Goal: Navigation & Orientation: Find specific page/section

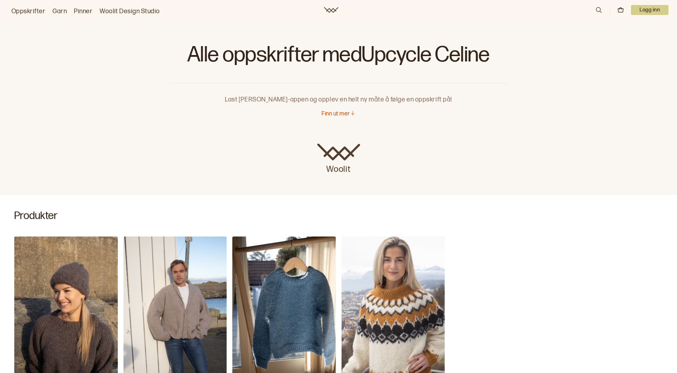
click at [21, 11] on link "Oppskrifter" at bounding box center [28, 11] width 34 height 10
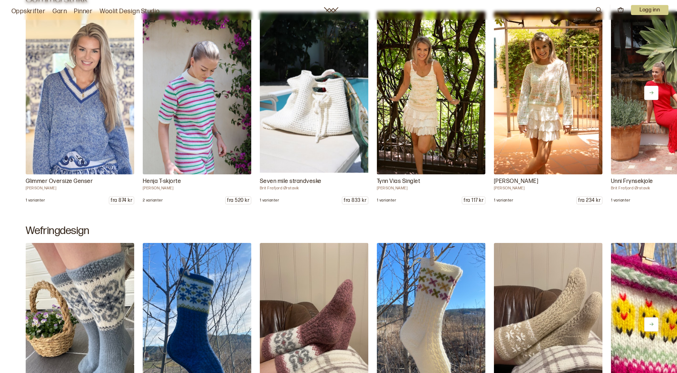
scroll to position [357, 0]
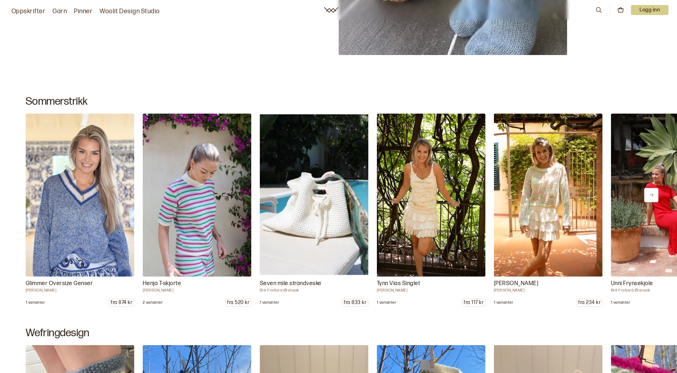
click at [651, 194] on icon at bounding box center [651, 194] width 5 height 5
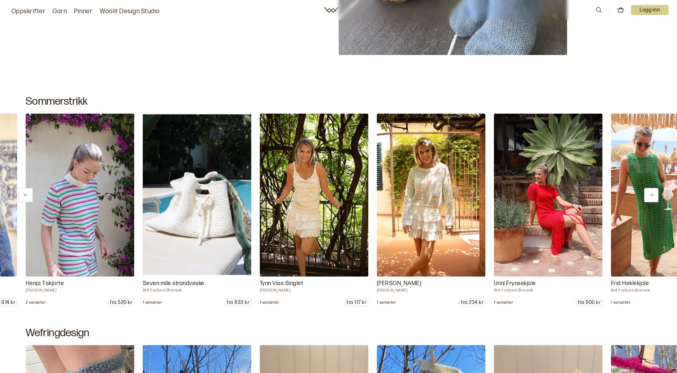
click at [651, 194] on icon at bounding box center [651, 194] width 5 height 5
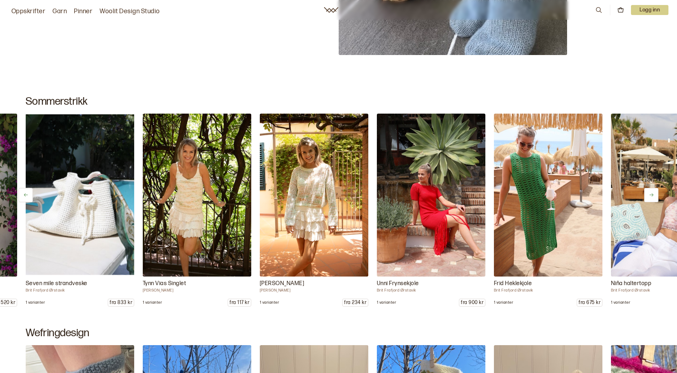
click at [651, 194] on icon at bounding box center [651, 194] width 5 height 5
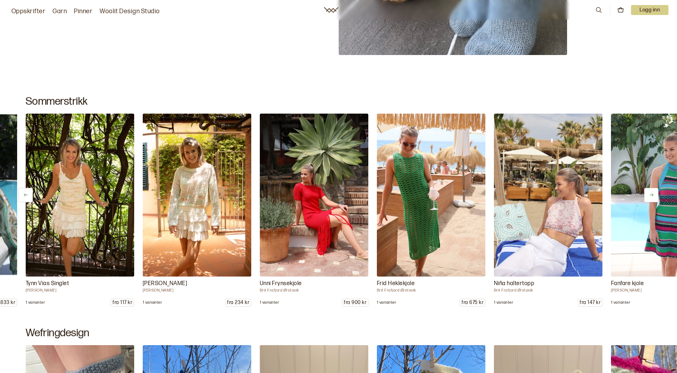
click at [651, 194] on icon at bounding box center [651, 194] width 5 height 5
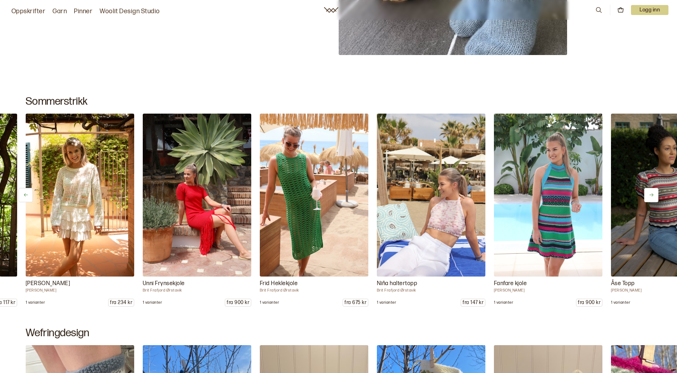
click at [651, 194] on icon at bounding box center [651, 194] width 5 height 5
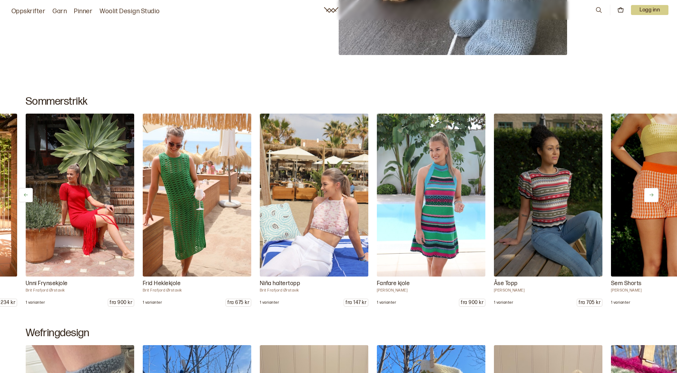
click at [651, 194] on icon at bounding box center [651, 194] width 5 height 5
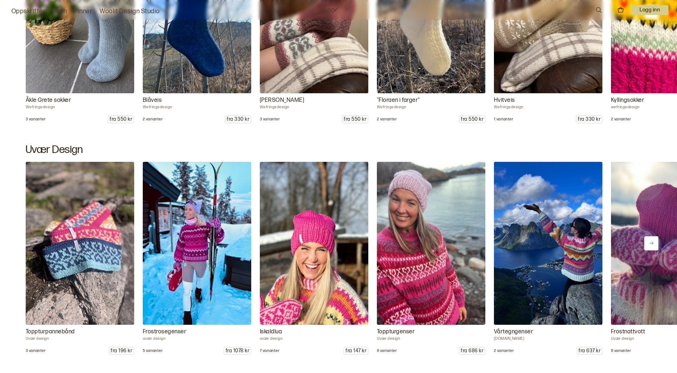
scroll to position [892, 0]
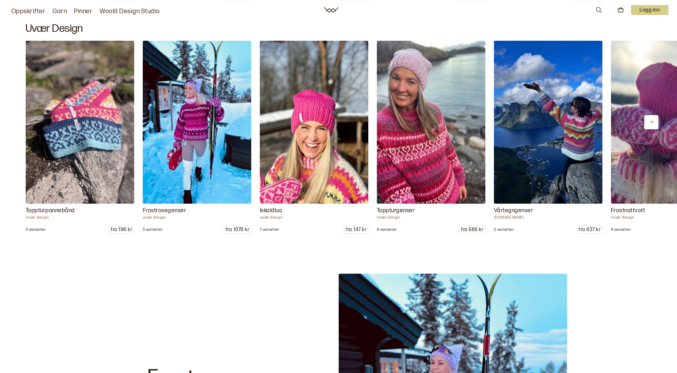
click at [650, 122] on icon at bounding box center [651, 121] width 4 height 3
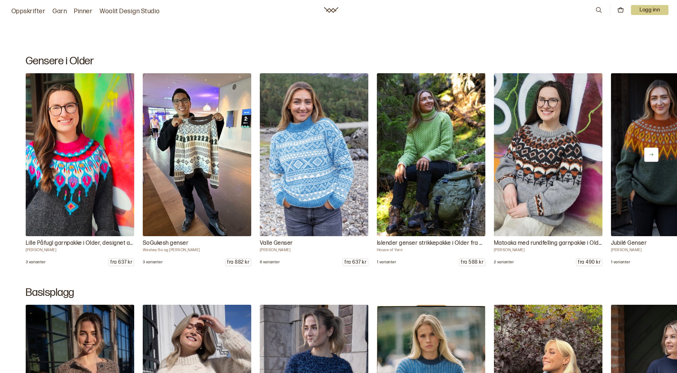
scroll to position [3283, 0]
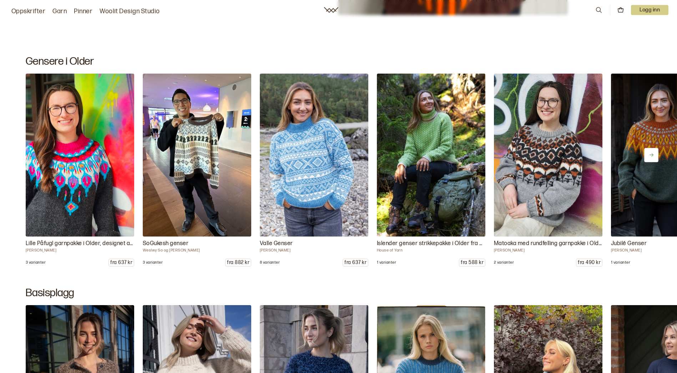
click at [656, 152] on button at bounding box center [651, 155] width 14 height 14
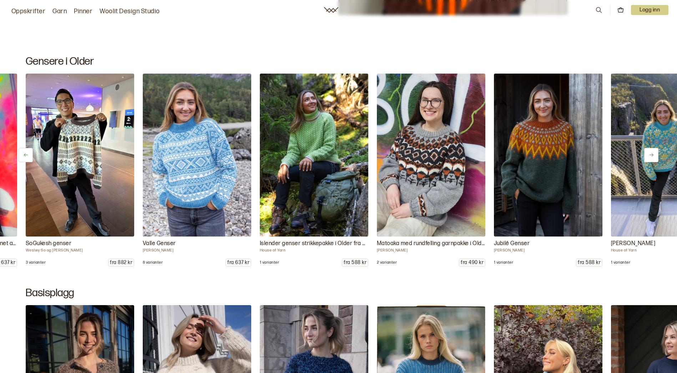
click at [652, 153] on icon at bounding box center [651, 154] width 4 height 3
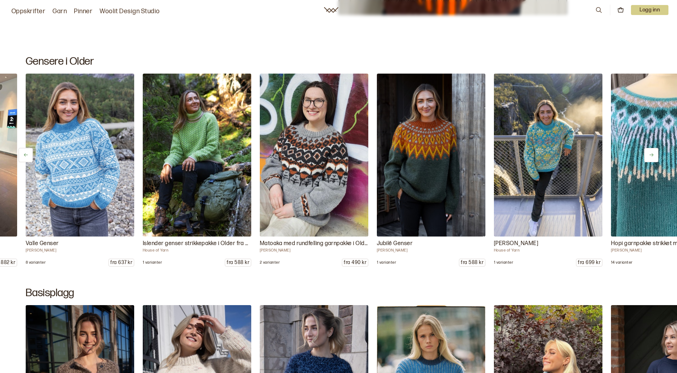
click at [652, 153] on icon at bounding box center [651, 154] width 4 height 3
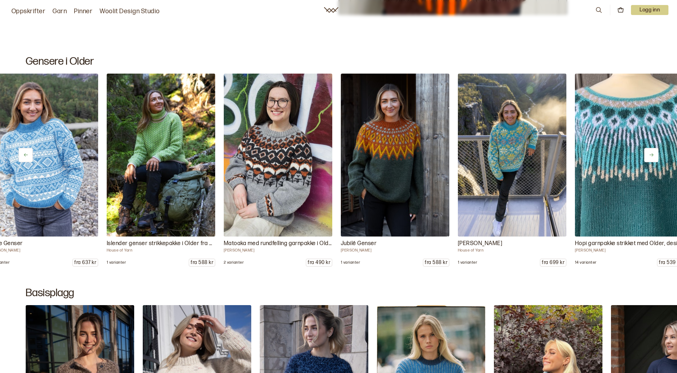
scroll to position [0, 351]
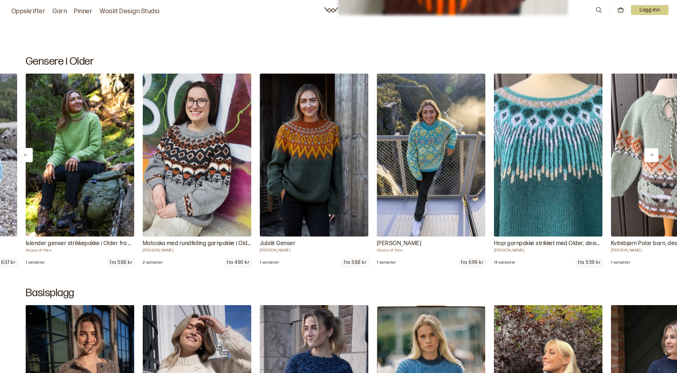
click at [649, 155] on icon at bounding box center [651, 154] width 5 height 5
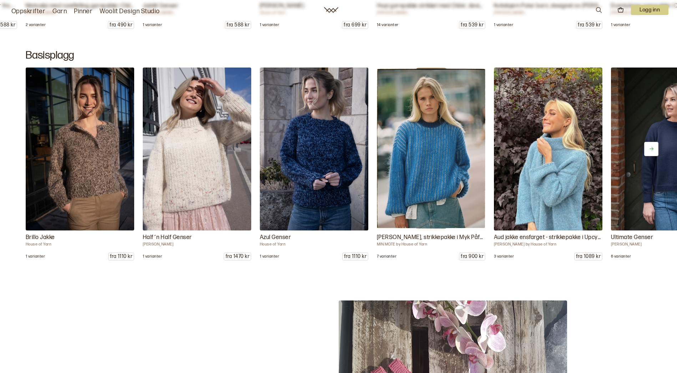
scroll to position [3533, 0]
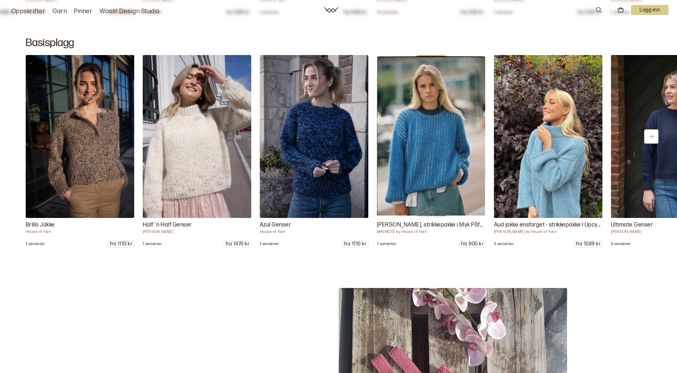
click at [653, 133] on icon at bounding box center [651, 135] width 5 height 5
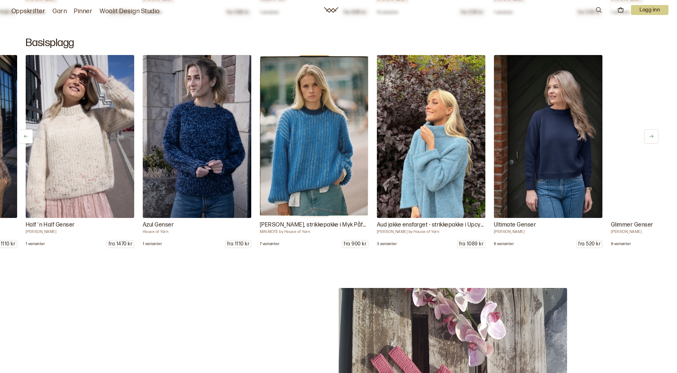
click at [653, 133] on icon at bounding box center [651, 135] width 5 height 5
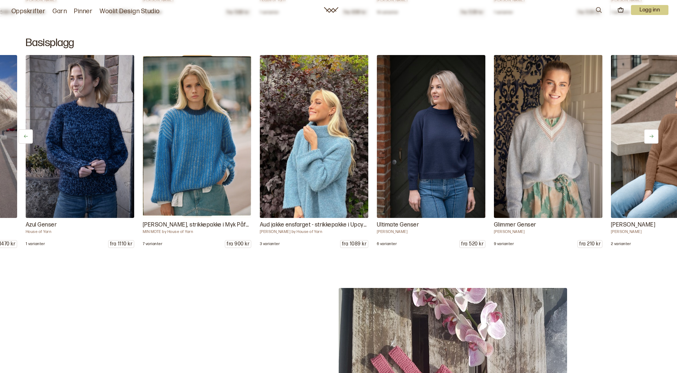
click at [653, 133] on icon at bounding box center [651, 135] width 5 height 5
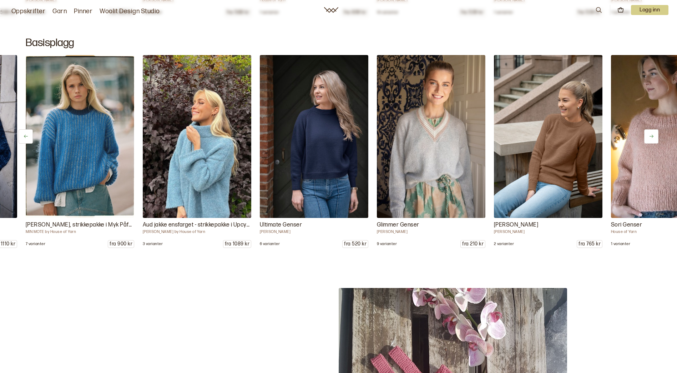
click at [653, 133] on icon at bounding box center [651, 135] width 5 height 5
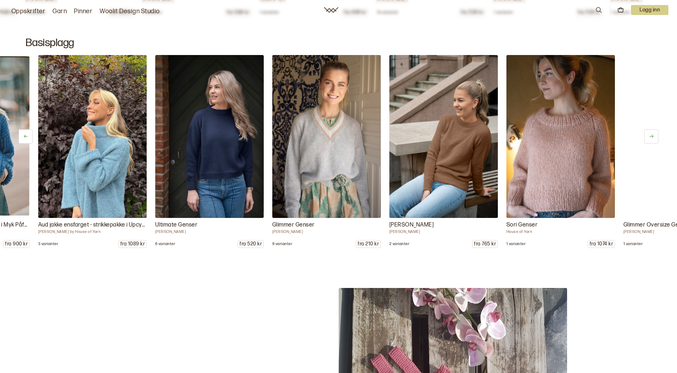
click at [653, 133] on icon at bounding box center [651, 135] width 5 height 5
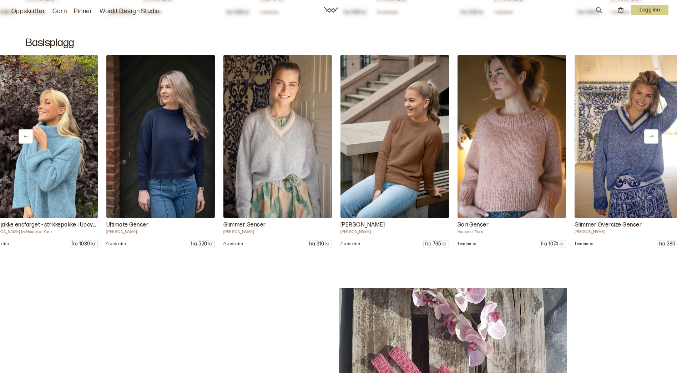
click at [653, 133] on icon at bounding box center [651, 135] width 5 height 5
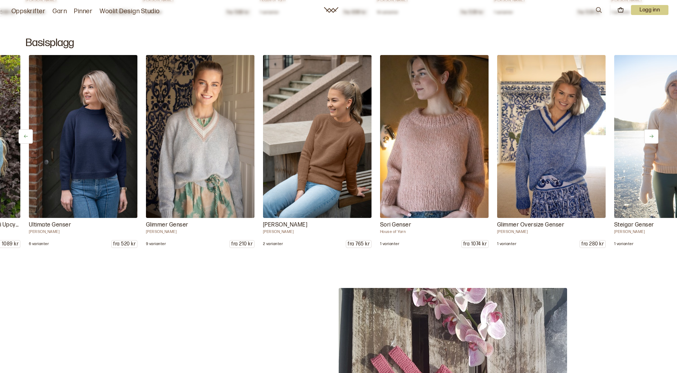
click at [653, 133] on icon at bounding box center [651, 135] width 5 height 5
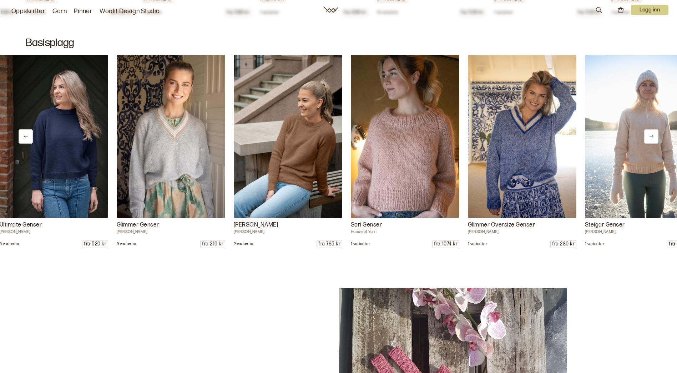
click at [653, 133] on icon at bounding box center [651, 135] width 5 height 5
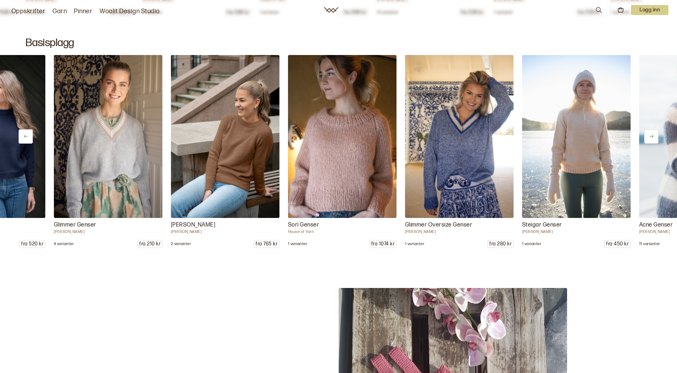
click at [653, 133] on icon at bounding box center [651, 135] width 5 height 5
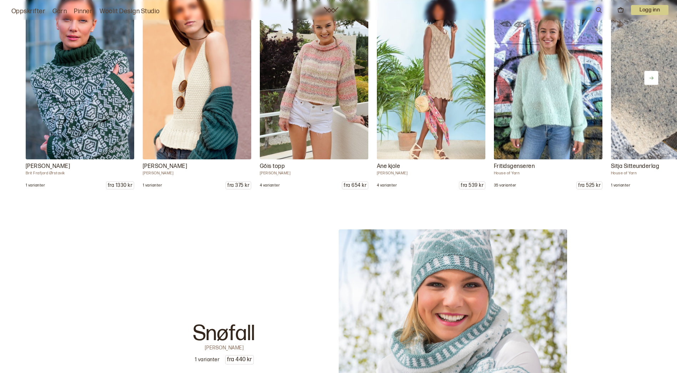
scroll to position [9742, 0]
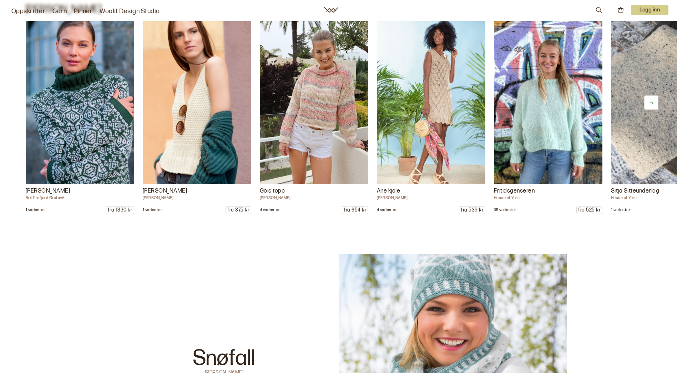
click at [650, 100] on icon at bounding box center [651, 102] width 5 height 5
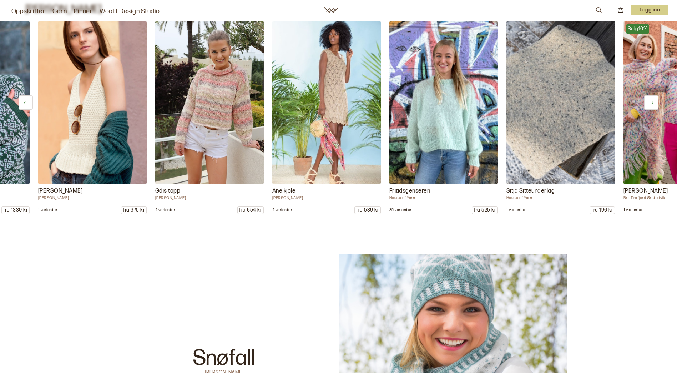
scroll to position [0, 117]
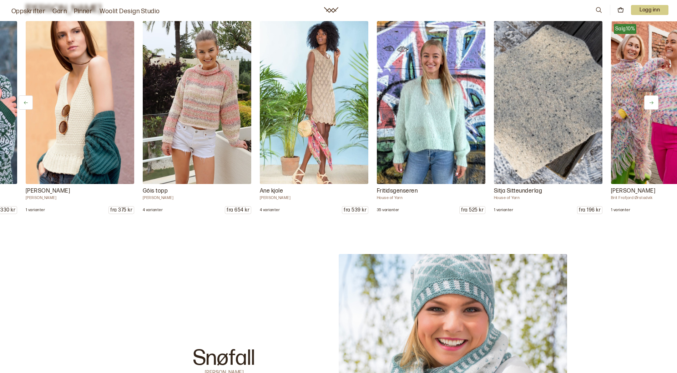
click at [19, 14] on link "Oppskrifter" at bounding box center [28, 11] width 34 height 10
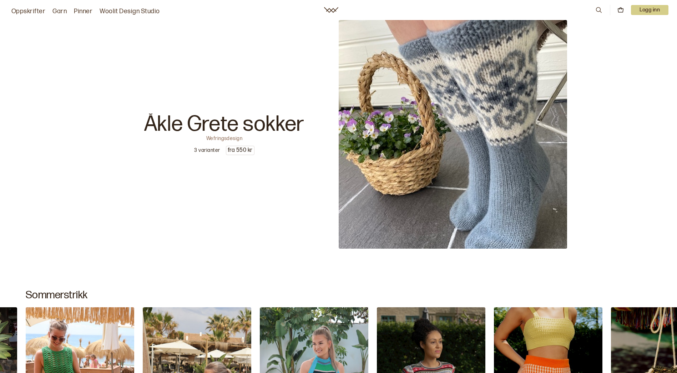
scroll to position [0, 0]
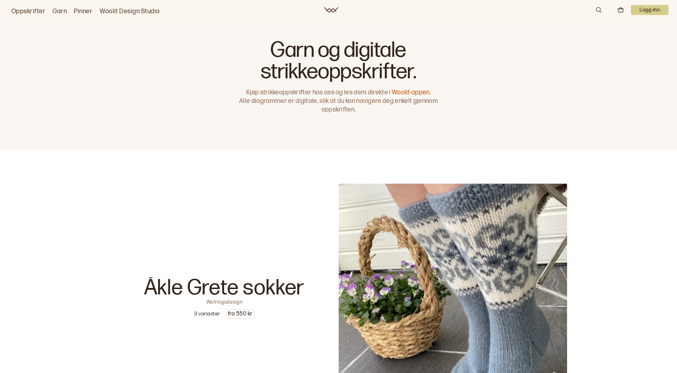
click at [37, 13] on link "Oppskrifter" at bounding box center [28, 11] width 34 height 10
click at [35, 7] on link "Oppskrifter" at bounding box center [28, 11] width 34 height 10
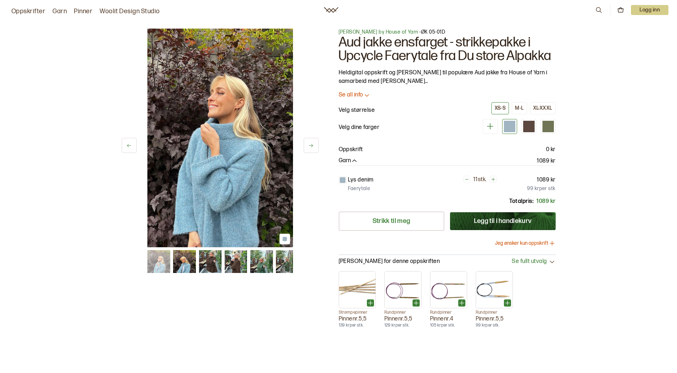
click at [313, 147] on icon at bounding box center [310, 145] width 5 height 5
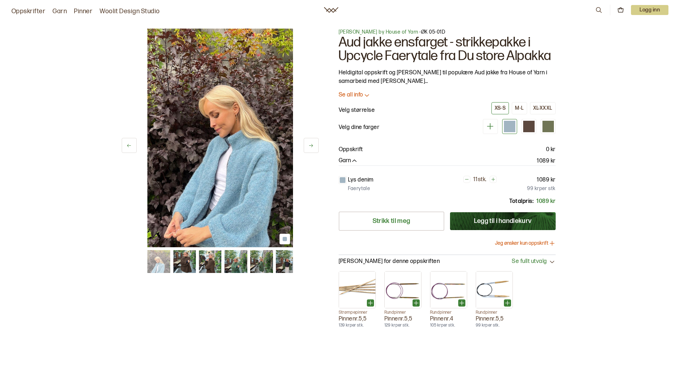
click at [313, 147] on icon at bounding box center [310, 145] width 5 height 5
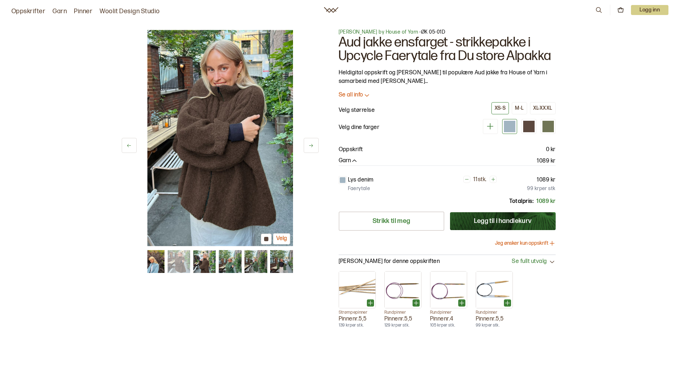
click at [313, 147] on icon at bounding box center [310, 145] width 5 height 5
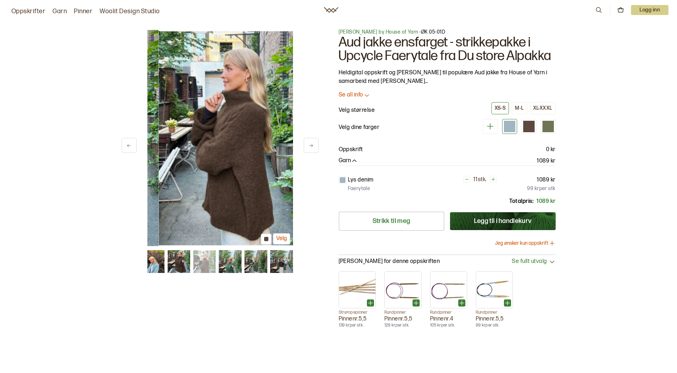
click at [313, 147] on icon at bounding box center [310, 145] width 5 height 5
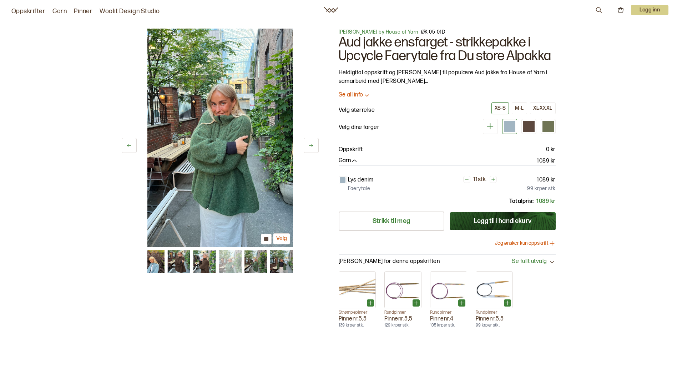
click at [313, 147] on icon at bounding box center [310, 145] width 5 height 5
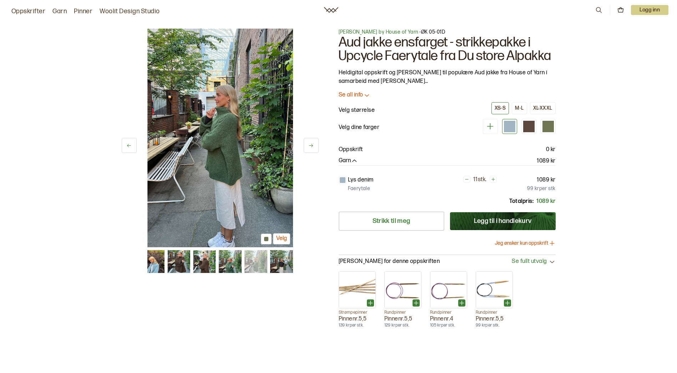
click at [313, 147] on icon at bounding box center [310, 145] width 5 height 5
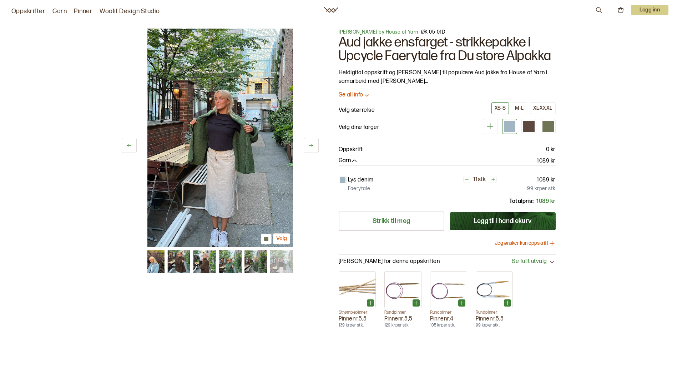
click at [313, 147] on icon at bounding box center [310, 145] width 5 height 5
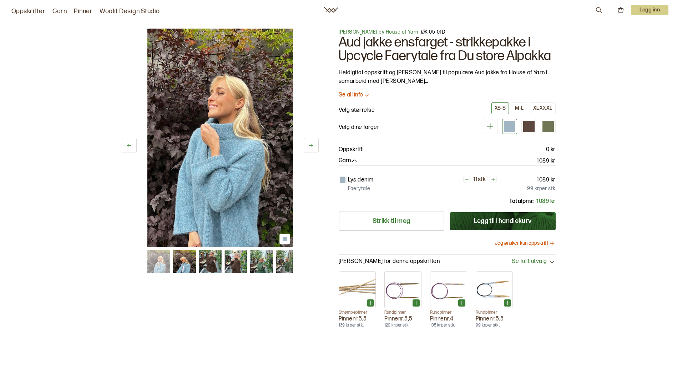
click at [313, 147] on icon at bounding box center [310, 145] width 5 height 5
